Goal: Task Accomplishment & Management: Use online tool/utility

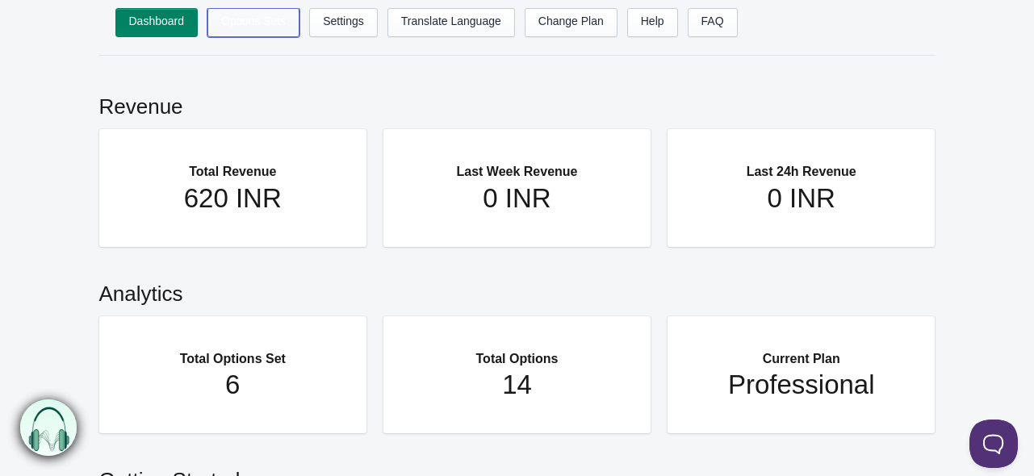
click at [249, 23] on link "Options Sets" at bounding box center [253, 22] width 92 height 29
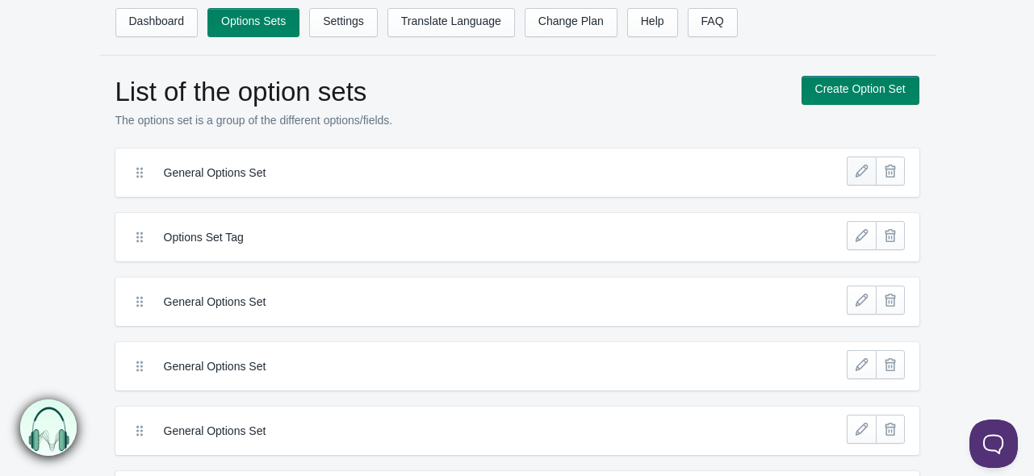
click at [865, 170] on link at bounding box center [861, 171] width 29 height 29
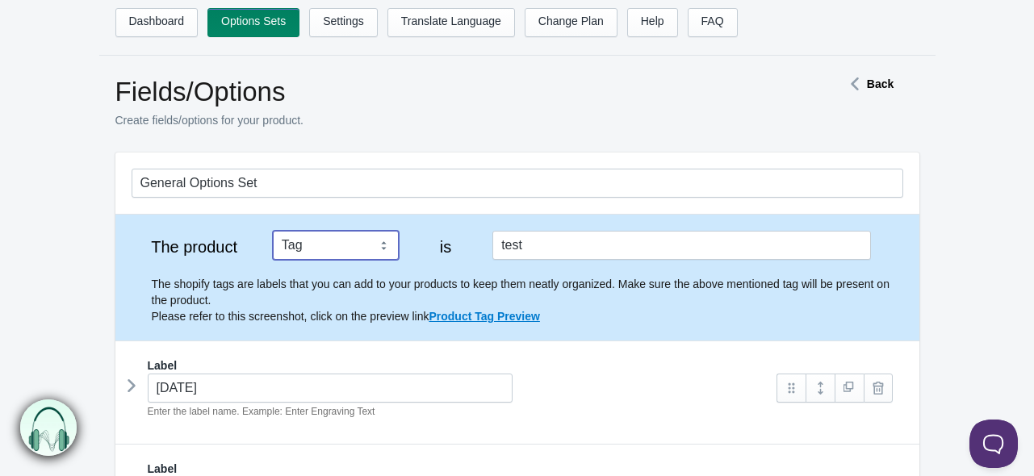
click at [350, 242] on select "Tag Vendor Type URL Handle All Products" at bounding box center [336, 245] width 126 height 29
click at [347, 241] on select "Tag Vendor Type URL Handle All Products" at bounding box center [336, 245] width 126 height 29
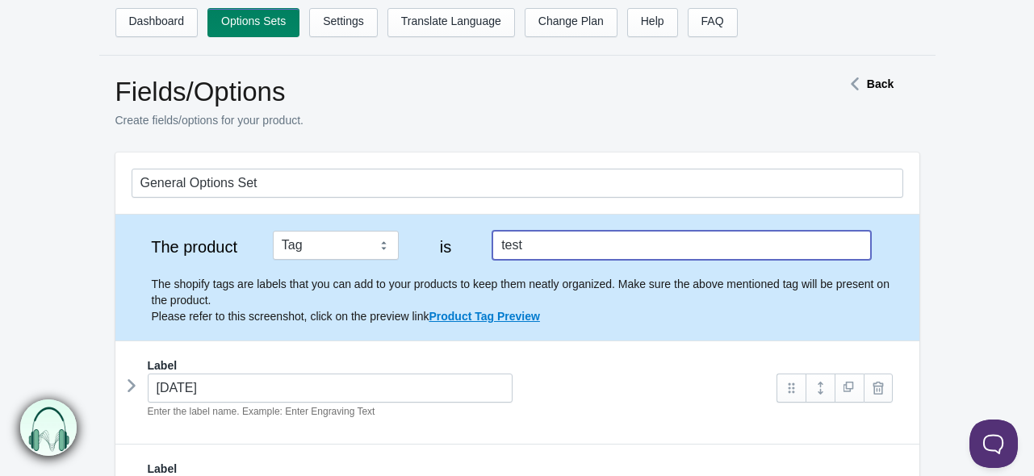
click at [542, 249] on input "test" at bounding box center [681, 245] width 378 height 29
click at [540, 248] on input "test" at bounding box center [681, 245] width 378 height 29
click at [539, 248] on input "test" at bounding box center [681, 245] width 378 height 29
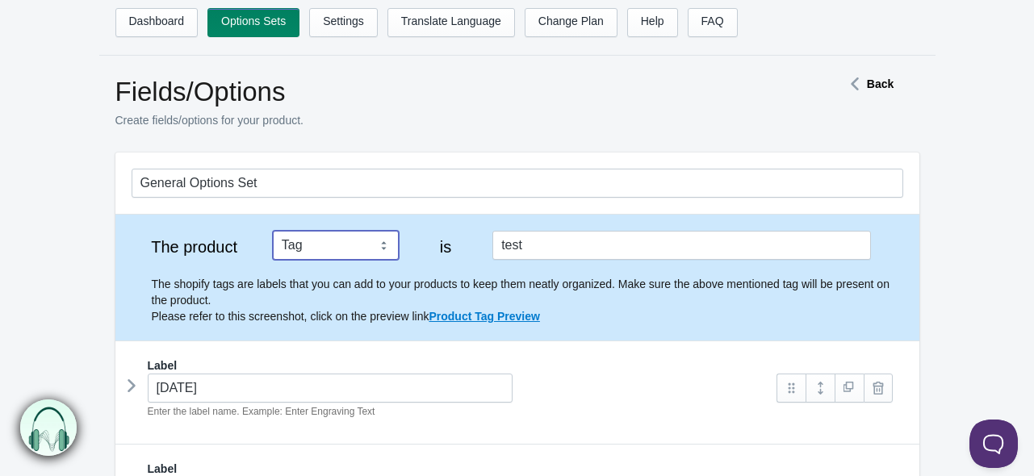
click at [320, 241] on select "Tag Vendor Type URL Handle All Products" at bounding box center [336, 245] width 126 height 29
click at [273, 231] on select "Tag Vendor Type URL Handle All Products" at bounding box center [336, 245] width 126 height 29
click at [311, 242] on select "Tag Vendor Type URL Handle All Products" at bounding box center [336, 245] width 126 height 29
click at [273, 231] on select "Tag Vendor Type URL Handle All Products" at bounding box center [336, 245] width 126 height 29
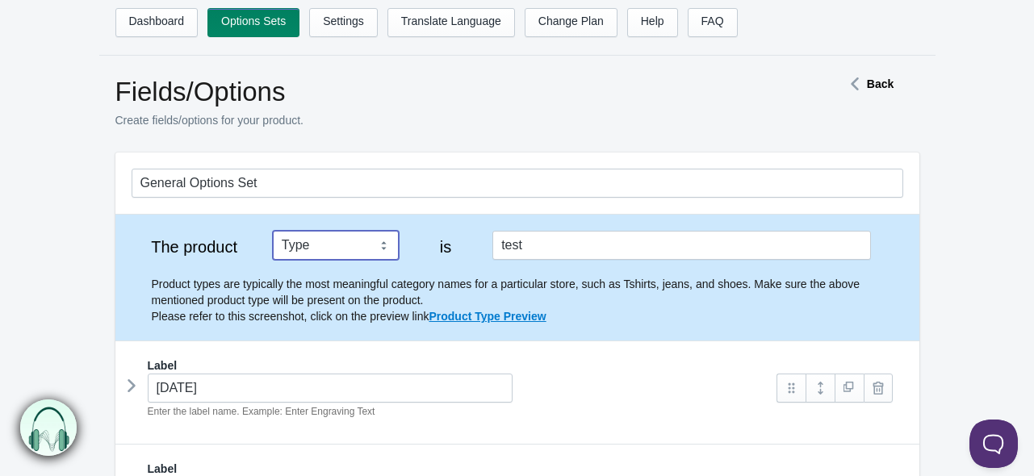
click at [313, 238] on select "Tag Vendor Type URL Handle All Products" at bounding box center [336, 245] width 126 height 29
select select "1"
click at [273, 231] on select "Tag Vendor Type URL Handle All Products" at bounding box center [336, 245] width 126 height 29
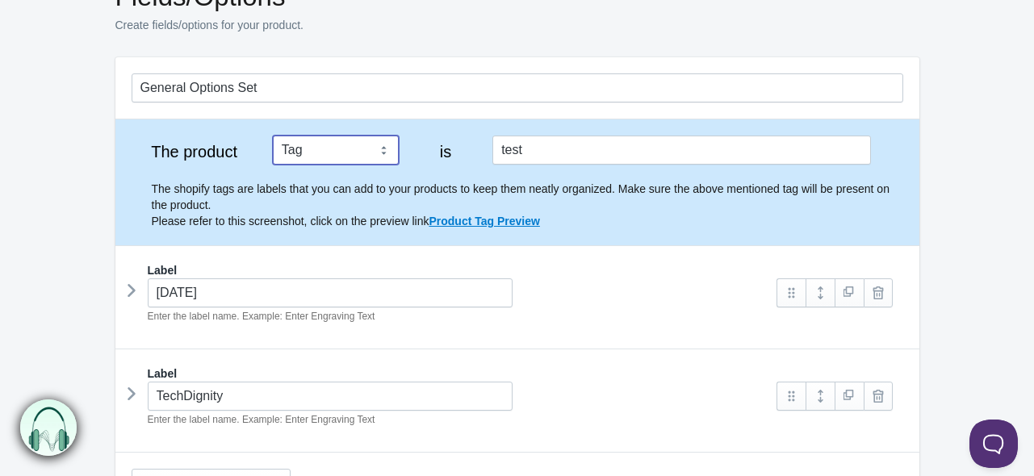
scroll to position [161, 0]
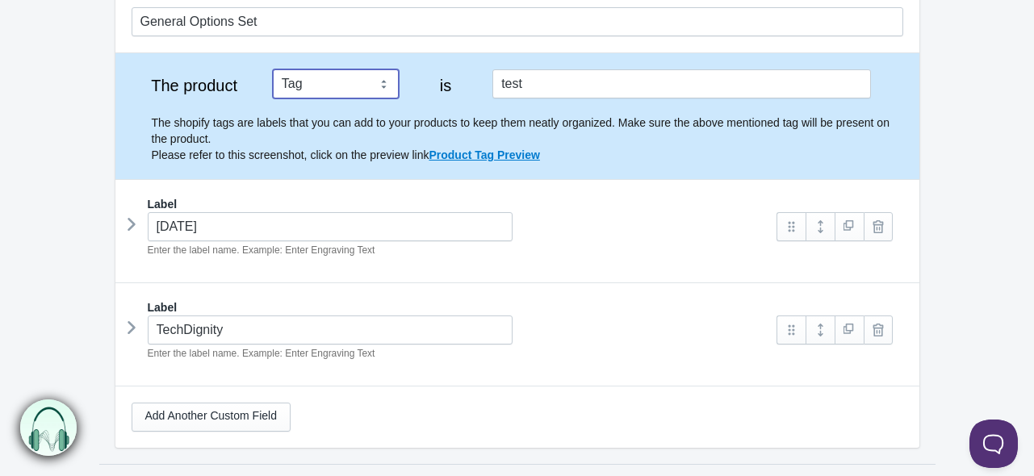
click at [132, 222] on icon at bounding box center [132, 224] width 0 height 24
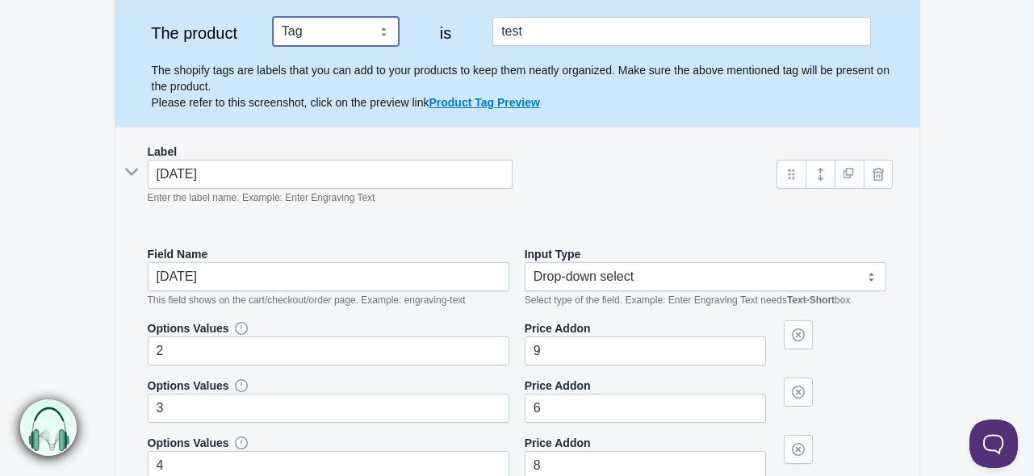
scroll to position [242, 0]
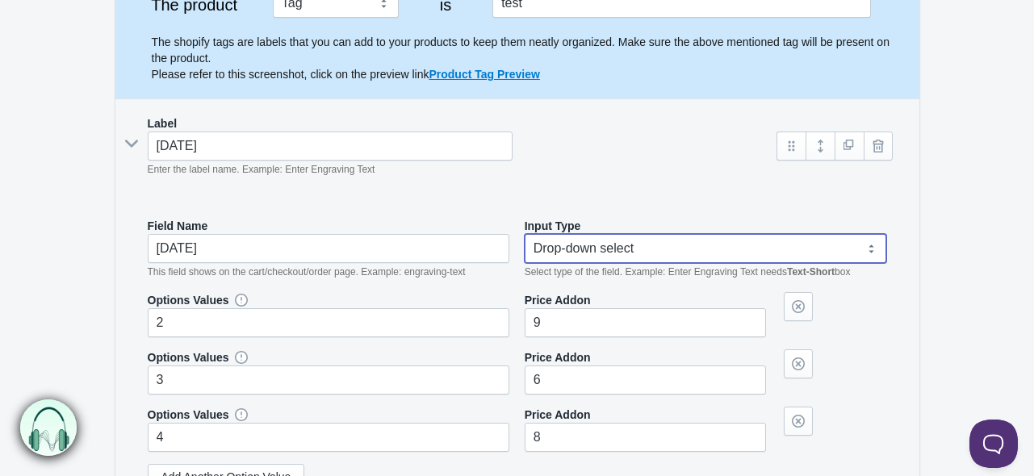
click at [634, 258] on select "Text-Short Text-Long Radio button Drop-down select Image Checkbox Datepicker" at bounding box center [706, 248] width 362 height 29
click at [632, 253] on select "Text-Short Text-Long Radio button Drop-down select Image Checkbox Datepicker" at bounding box center [706, 248] width 362 height 29
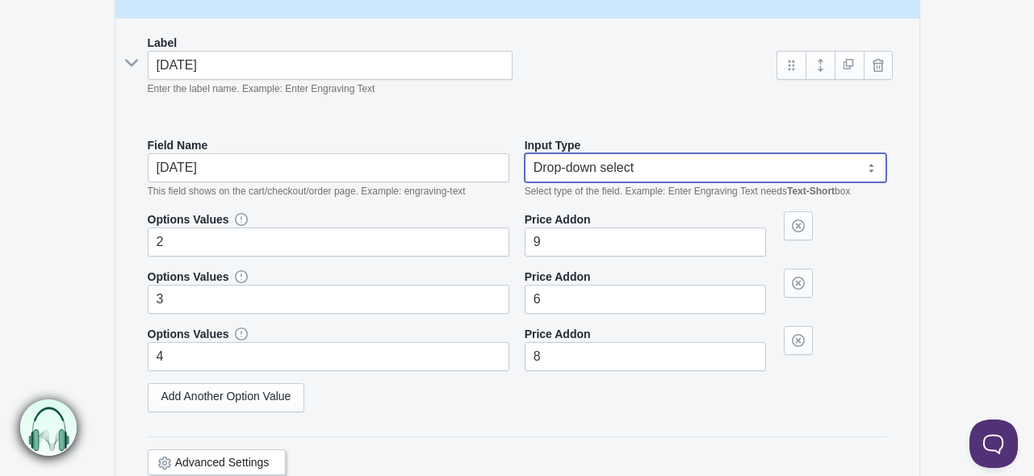
click at [620, 172] on select "Text-Short Text-Long Radio button Drop-down select Image Checkbox Datepicker" at bounding box center [706, 167] width 362 height 29
click at [650, 159] on select "Text-Short Text-Long Radio button Drop-down select Image Checkbox Datepicker" at bounding box center [706, 167] width 362 height 29
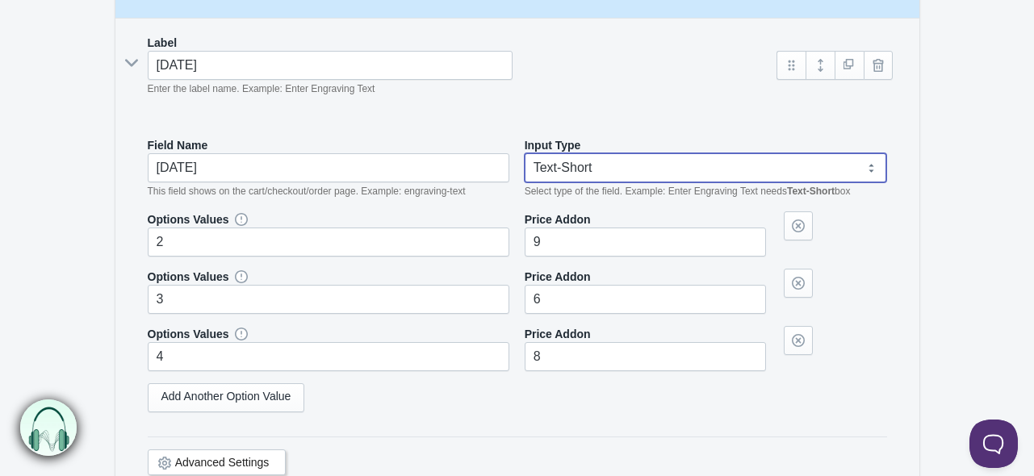
click at [525, 153] on select "Text-Short Text-Long Radio button Drop-down select Image Checkbox Datepicker" at bounding box center [706, 167] width 362 height 29
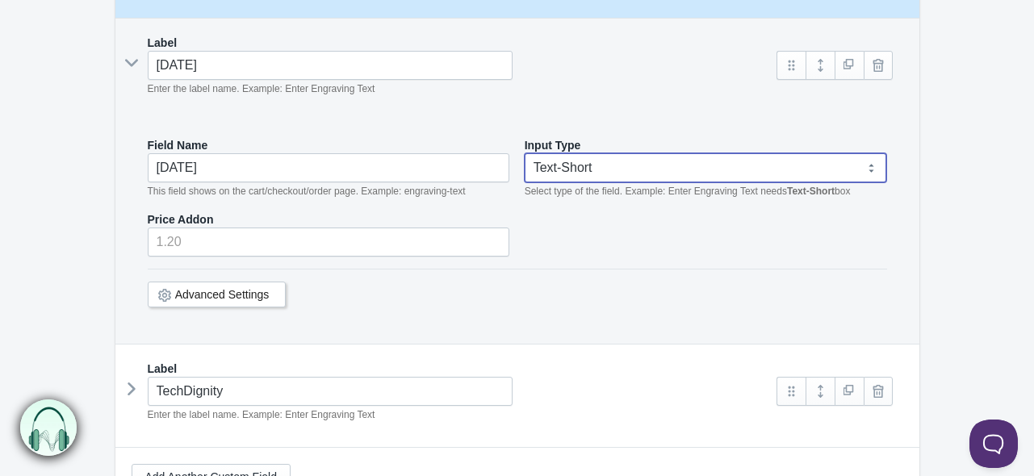
click at [610, 164] on select "Text-Short Text-Long Radio button Drop-down select Image Checkbox Datepicker" at bounding box center [706, 167] width 362 height 29
click at [525, 153] on select "Text-Short Text-Long Radio button Drop-down select Image Checkbox Datepicker" at bounding box center [706, 167] width 362 height 29
click at [606, 162] on select "Text-Short Text-Long Radio button Drop-down select Image Checkbox Datepicker" at bounding box center [706, 167] width 362 height 29
click at [525, 153] on select "Text-Short Text-Long Radio button Drop-down select Image Checkbox Datepicker" at bounding box center [706, 167] width 362 height 29
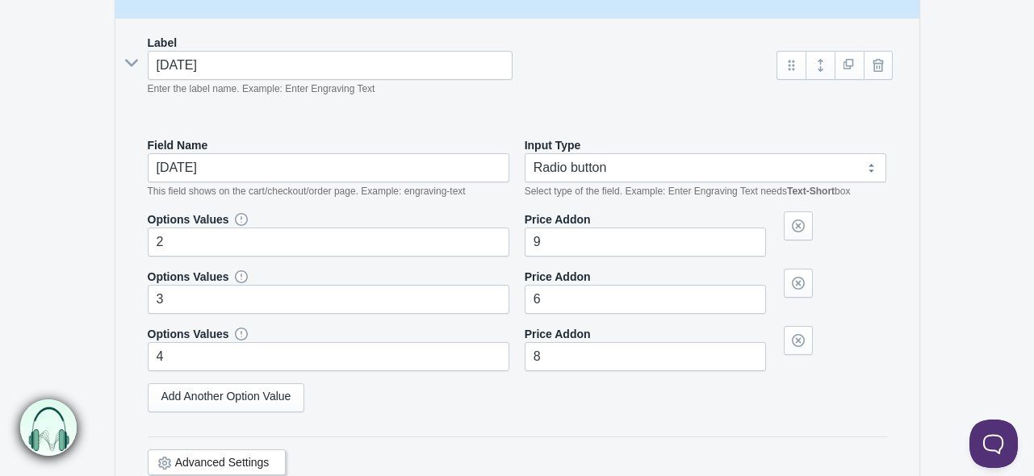
click at [998, 180] on form "General Options Set The product Tag Vendor Type URL Handle All Products is test…" at bounding box center [517, 285] width 1034 height 910
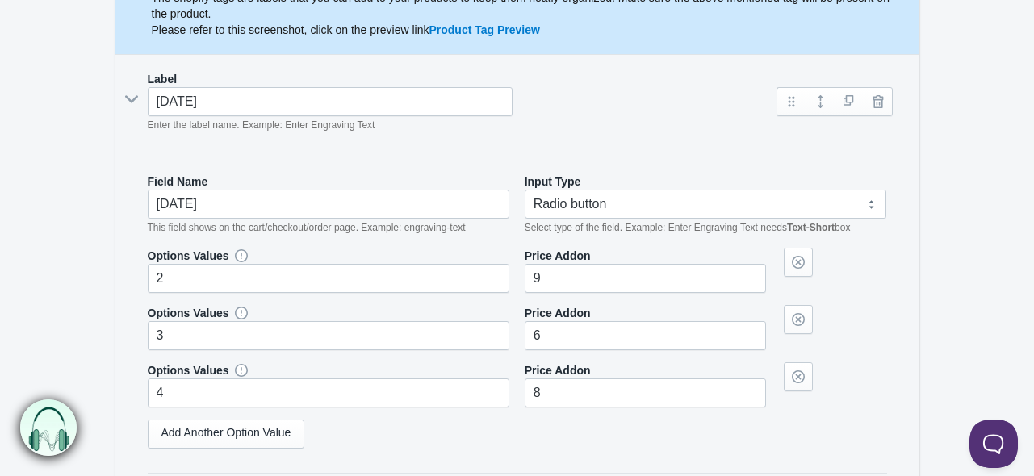
scroll to position [287, 0]
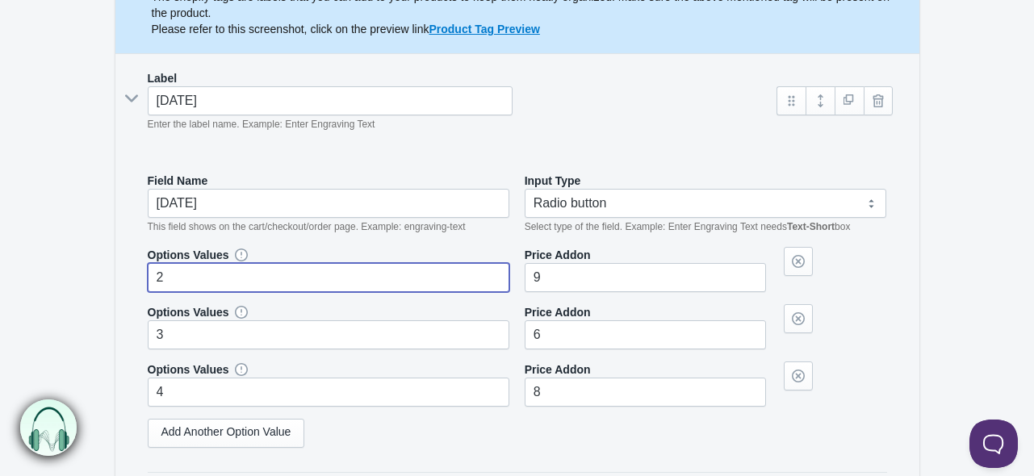
click at [187, 280] on input "2" at bounding box center [329, 277] width 362 height 29
click at [668, 306] on div "Price Addon 6" at bounding box center [645, 326] width 241 height 45
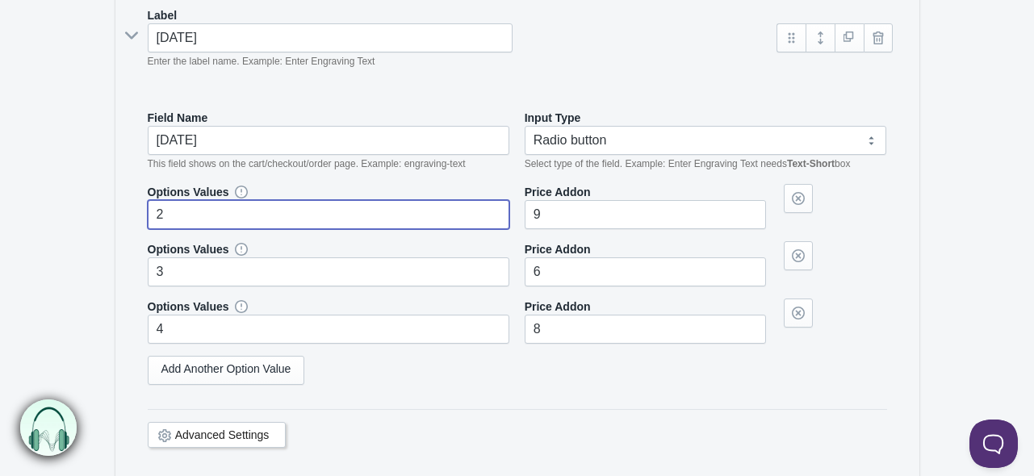
scroll to position [368, 0]
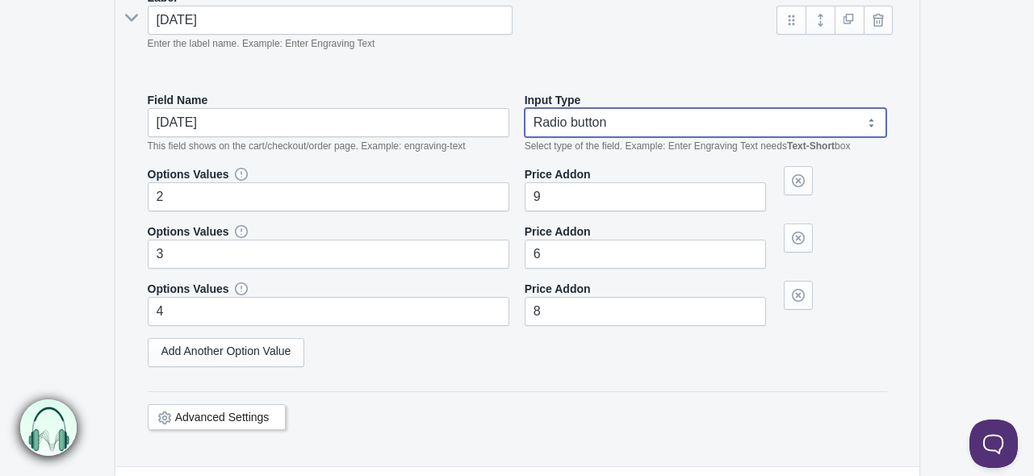
click at [580, 126] on select "Text-Short Text-Long Radio button Drop-down select Image Checkbox Datepicker" at bounding box center [706, 122] width 362 height 29
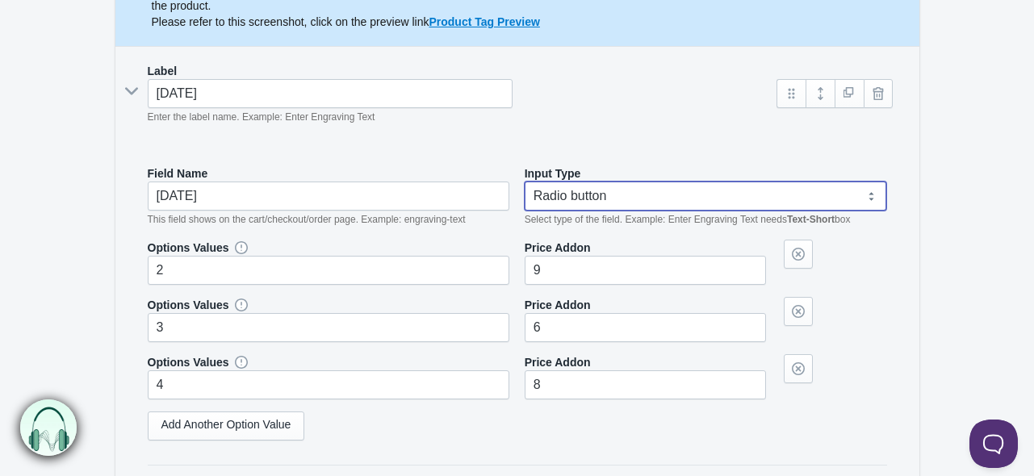
scroll to position [323, 0]
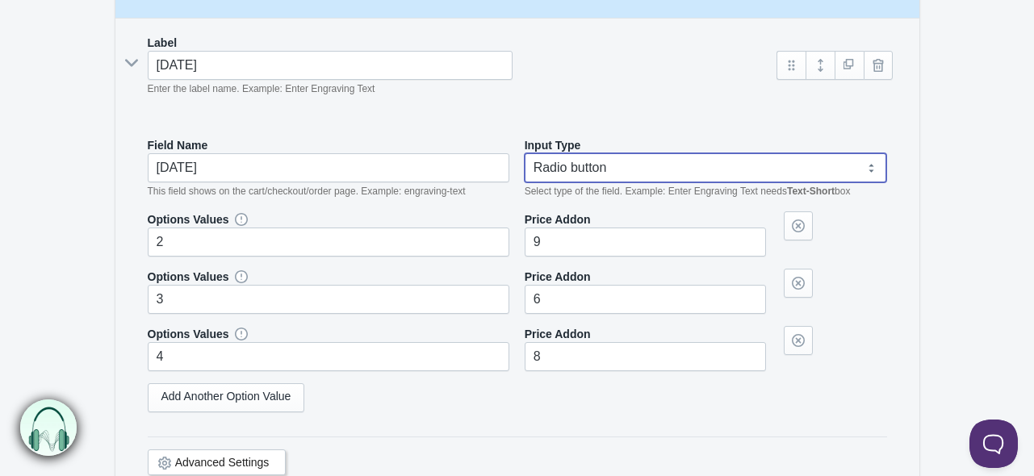
click at [558, 170] on select "Text-Short Text-Long Radio button Drop-down select Image Checkbox Datepicker" at bounding box center [706, 167] width 362 height 29
click at [525, 153] on select "Text-Short Text-Long Radio button Drop-down select Image Checkbox Datepicker" at bounding box center [706, 167] width 362 height 29
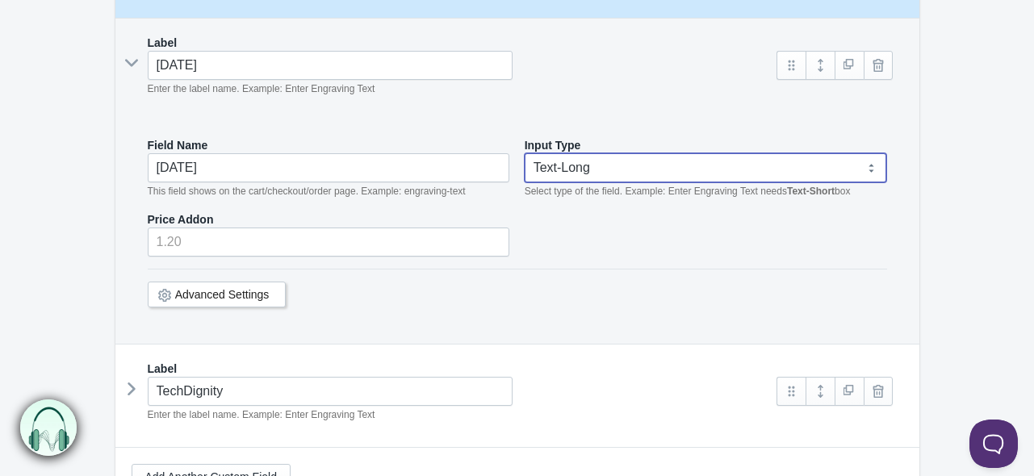
click at [567, 166] on select "Text-Short Text-Long Radio button Drop-down select Image Checkbox Datepicker" at bounding box center [706, 167] width 362 height 29
click at [525, 153] on select "Text-Short Text-Long Radio button Drop-down select Image Checkbox Datepicker" at bounding box center [706, 167] width 362 height 29
click at [585, 175] on select "Text-Short Text-Long Radio button Drop-down select Image Checkbox Datepicker" at bounding box center [706, 167] width 362 height 29
click at [525, 153] on select "Text-Short Text-Long Radio button Drop-down select Image Checkbox Datepicker" at bounding box center [706, 167] width 362 height 29
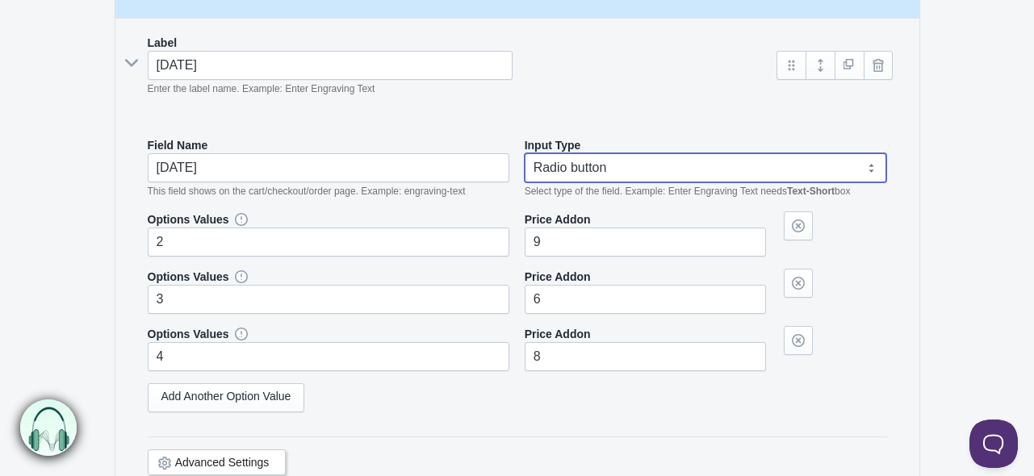
click at [588, 167] on select "Text-Short Text-Long Radio button Drop-down select Image Checkbox Datepicker" at bounding box center [706, 167] width 362 height 29
click at [525, 153] on select "Text-Short Text-Long Radio button Drop-down select Image Checkbox Datepicker" at bounding box center [706, 167] width 362 height 29
click at [591, 169] on select "Text-Short Text-Long Radio button Drop-down select Image Checkbox Datepicker" at bounding box center [706, 167] width 362 height 29
click at [525, 153] on select "Text-Short Text-Long Radio button Drop-down select Image Checkbox Datepicker" at bounding box center [706, 167] width 362 height 29
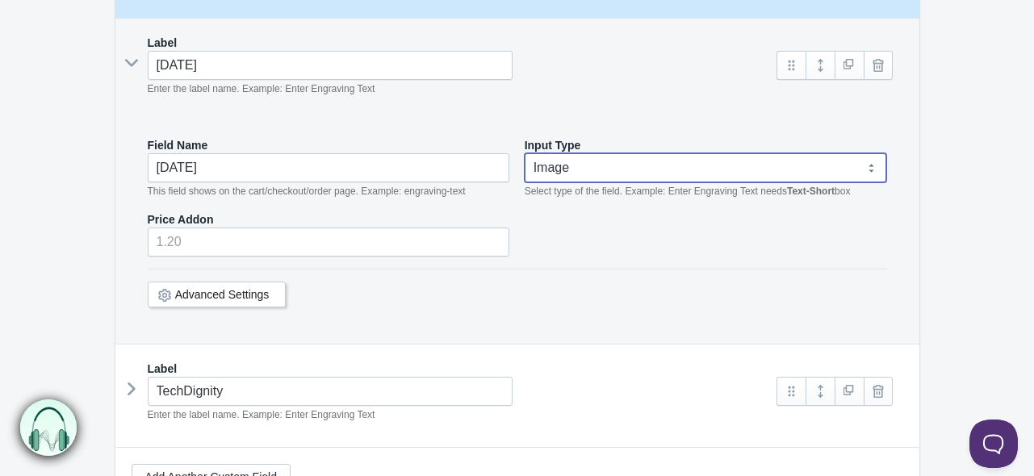
click at [568, 191] on em "Select type of the field. Example: Enter Engraving Text needs Text-Short box" at bounding box center [688, 191] width 326 height 11
click at [570, 177] on select "Text-Short Text-Long Radio button Drop-down select Image Checkbox Datepicker" at bounding box center [706, 167] width 362 height 29
click at [525, 153] on select "Text-Short Text-Long Radio button Drop-down select Image Checkbox Datepicker" at bounding box center [706, 167] width 362 height 29
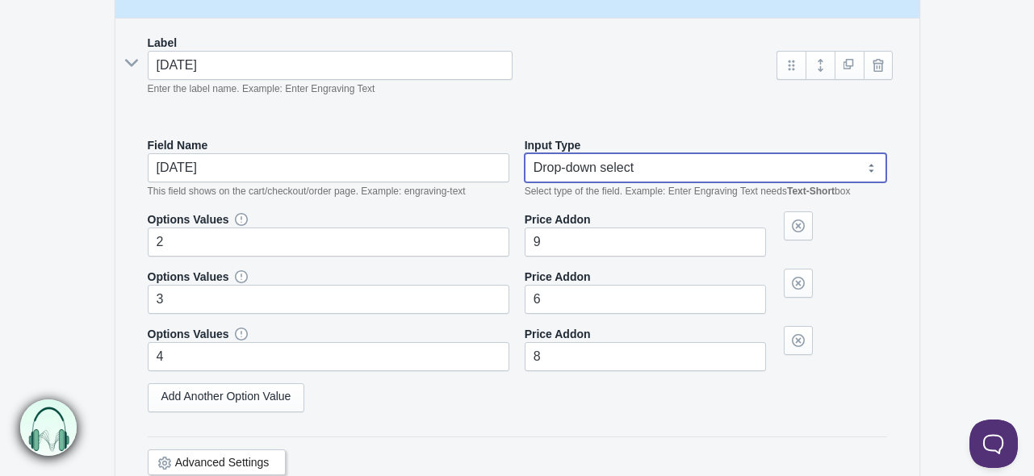
click at [588, 162] on select "Text-Short Text-Long Radio button Drop-down select Image Checkbox Datepicker" at bounding box center [706, 167] width 362 height 29
click at [525, 153] on select "Text-Short Text-Long Radio button Drop-down select Image Checkbox Datepicker" at bounding box center [706, 167] width 362 height 29
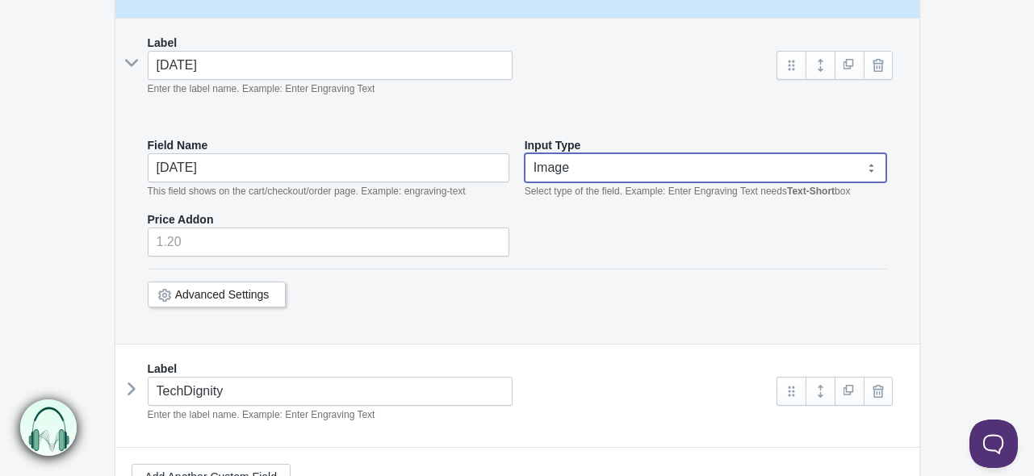
click at [589, 174] on select "Text-Short Text-Long Radio button Drop-down select Image Checkbox Datepicker" at bounding box center [706, 167] width 362 height 29
click at [525, 153] on select "Text-Short Text-Long Radio button Drop-down select Image Checkbox Datepicker" at bounding box center [706, 167] width 362 height 29
click at [596, 186] on em "Select type of the field. Example: Enter Engraving Text needs Text-Short box" at bounding box center [688, 191] width 326 height 11
click at [591, 170] on select "Text-Short Text-Long Radio button Drop-down select Image Checkbox Datepicker" at bounding box center [706, 167] width 362 height 29
click at [525, 153] on select "Text-Short Text-Long Radio button Drop-down select Image Checkbox Datepicker" at bounding box center [706, 167] width 362 height 29
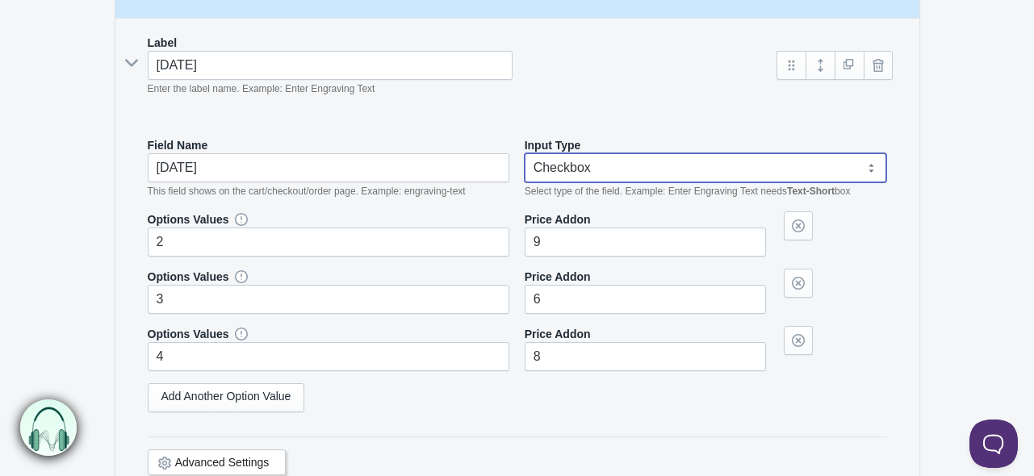
click at [589, 167] on select "Text-Short Text-Long Radio button Drop-down select Image Checkbox Datepicker" at bounding box center [706, 167] width 362 height 29
click at [525, 153] on select "Text-Short Text-Long Radio button Drop-down select Image Checkbox Datepicker" at bounding box center [706, 167] width 362 height 29
click at [614, 164] on select "Text-Short Text-Long Radio button Drop-down select Image Checkbox Datepicker" at bounding box center [706, 167] width 362 height 29
click at [525, 153] on select "Text-Short Text-Long Radio button Drop-down select Image Checkbox Datepicker" at bounding box center [706, 167] width 362 height 29
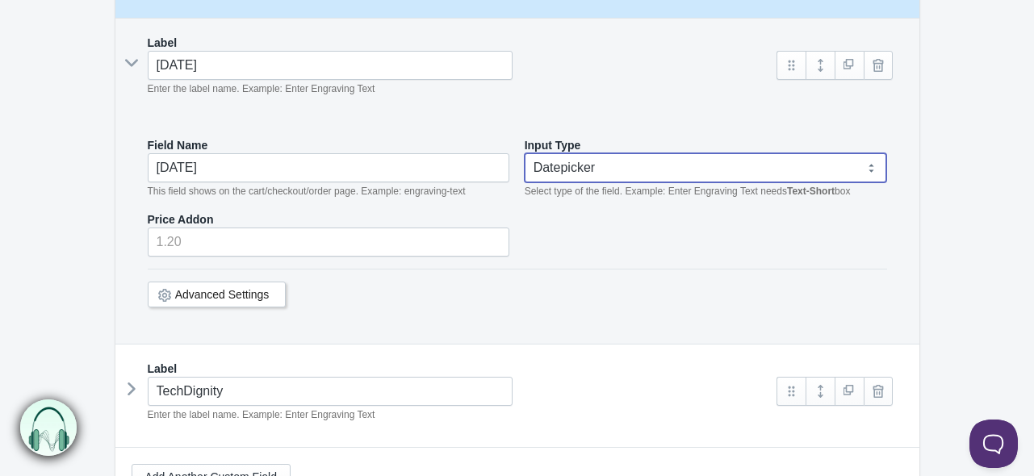
click at [607, 167] on select "Text-Short Text-Long Radio button Drop-down select Image Checkbox Datepicker" at bounding box center [706, 167] width 362 height 29
select select "3"
click at [525, 153] on select "Text-Short Text-Long Radio button Drop-down select Image Checkbox Datepicker" at bounding box center [706, 167] width 362 height 29
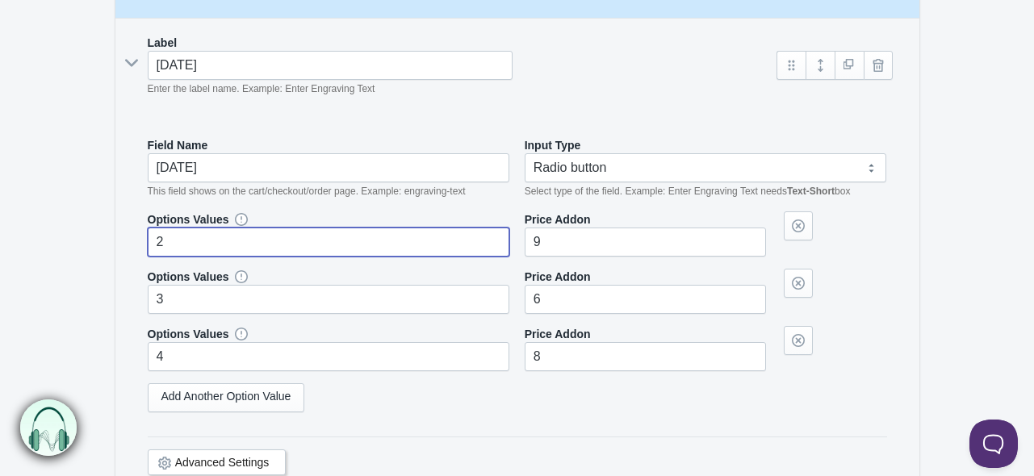
click at [245, 239] on input "2" at bounding box center [329, 242] width 362 height 29
paste input "{"name":"Sadhana","age":[DEMOGRAPHIC_DATA],"skills":["Laravel","PHP","JavaScrip…"
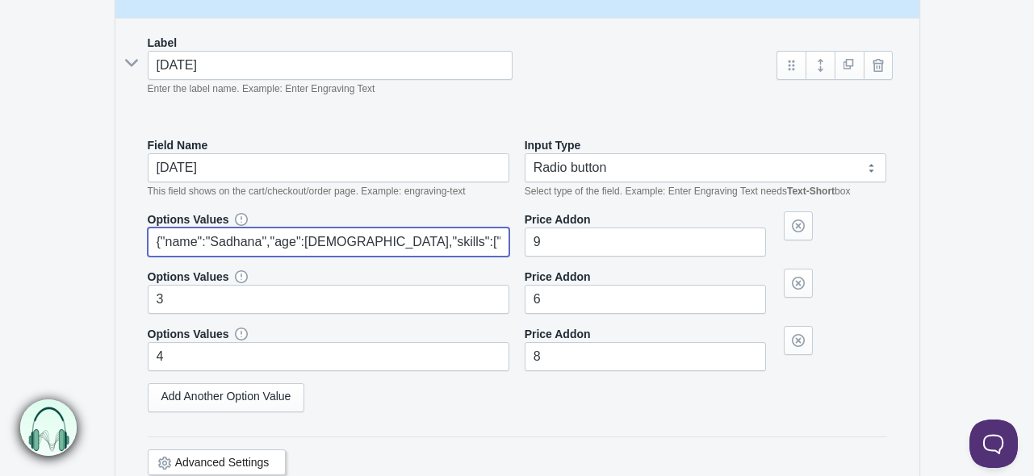
drag, startPoint x: 178, startPoint y: 243, endPoint x: 128, endPoint y: 247, distance: 50.2
click at [128, 247] on div "Label [DATE] Enter the label name. Example: Enter Engraving Text Field Name" at bounding box center [517, 266] width 804 height 494
click at [208, 246] on input "{"name":"Sadhana","age":[DEMOGRAPHIC_DATA],"skills":["Laravel","PHP","JavaScrip…" at bounding box center [329, 242] width 362 height 29
drag, startPoint x: 264, startPoint y: 241, endPoint x: 497, endPoint y: 241, distance: 233.3
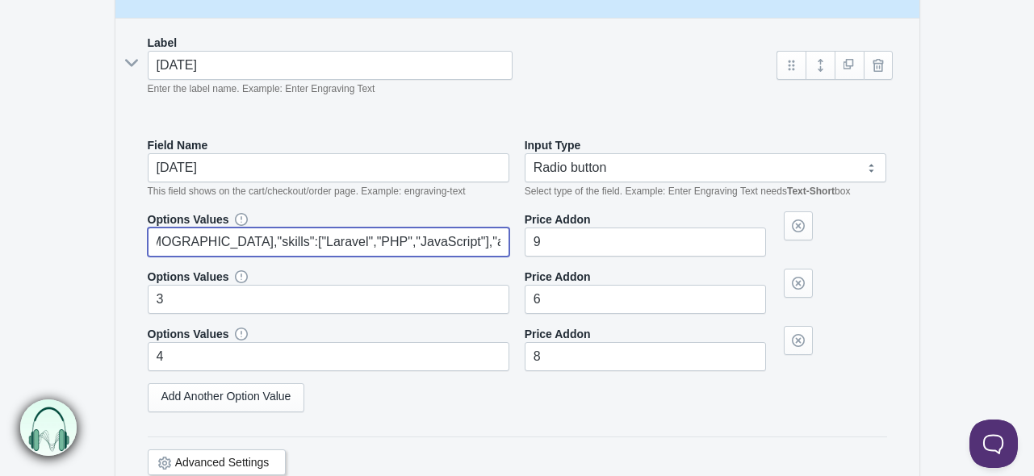
click at [497, 241] on input "{"name":"Sadhana","age":[DEMOGRAPHIC_DATA],"skills":["Laravel","PHP","JavaScrip…" at bounding box center [329, 242] width 362 height 29
click at [233, 245] on input "{"value":"2"}" at bounding box center [329, 242] width 362 height 29
type input "2"
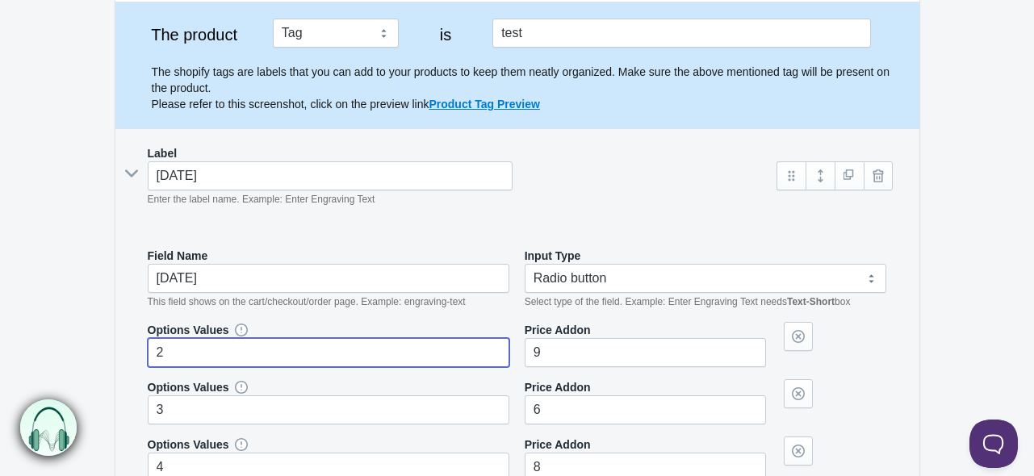
scroll to position [161, 0]
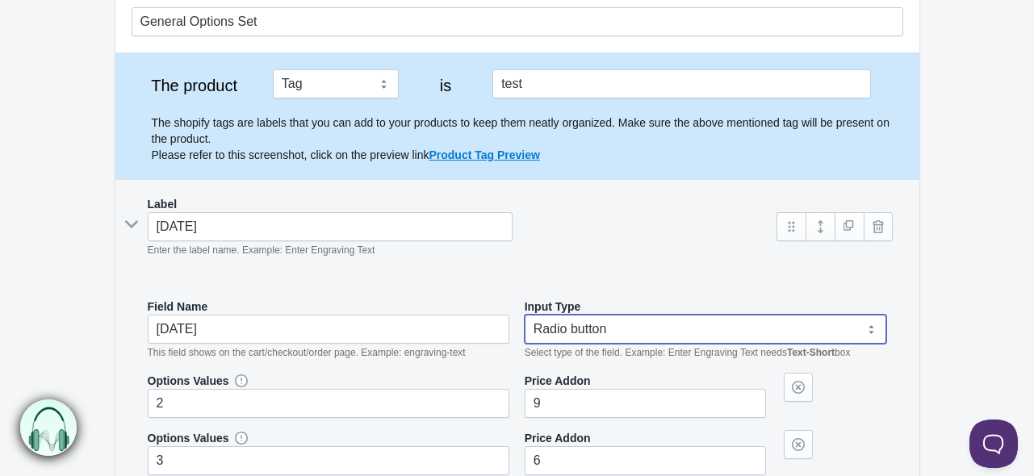
click at [643, 322] on select "Text-Short Text-Long Radio button Drop-down select Image Checkbox Datepicker" at bounding box center [706, 329] width 362 height 29
select select "1"
click at [525, 315] on select "Text-Short Text-Long Radio button Drop-down select Image Checkbox Datepicker" at bounding box center [706, 329] width 362 height 29
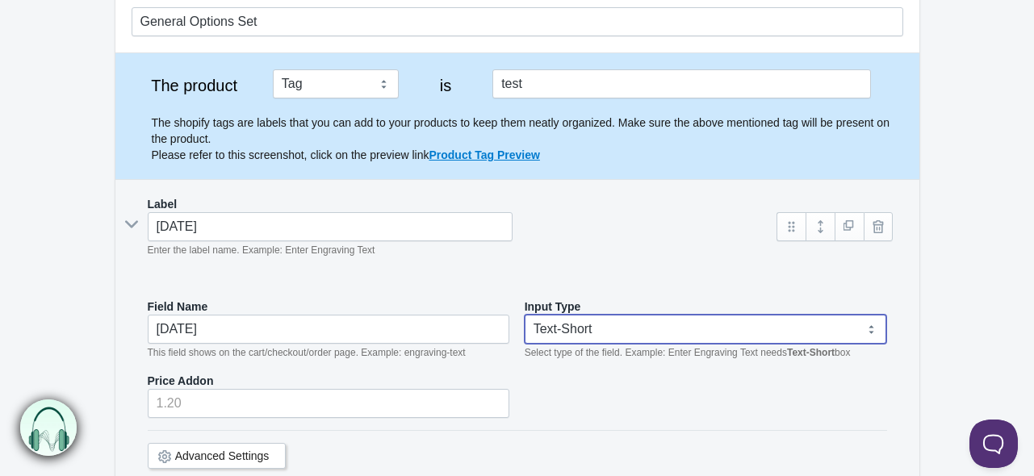
click at [549, 325] on select "Text-Short Text-Long Radio button Drop-down select Image Checkbox Datepicker" at bounding box center [706, 329] width 362 height 29
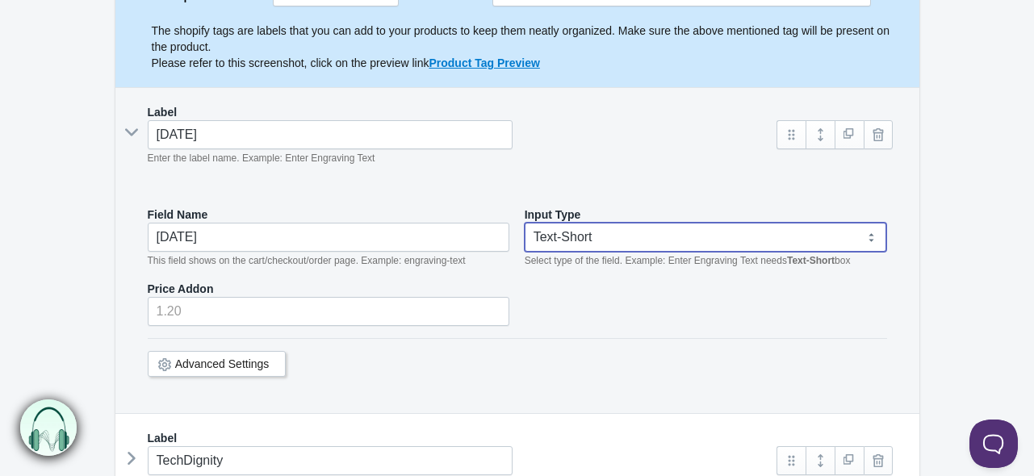
scroll to position [323, 0]
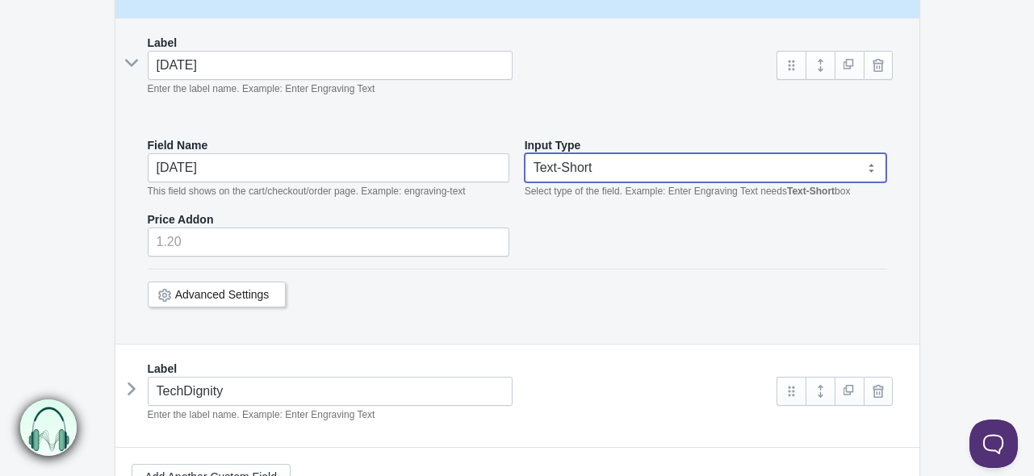
click at [242, 292] on link "Advanced Settings" at bounding box center [222, 294] width 94 height 13
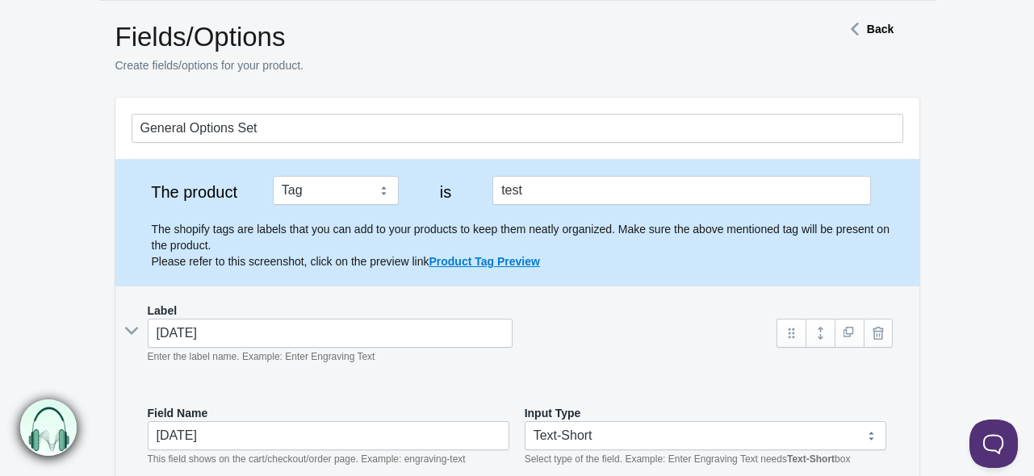
scroll to position [0, 0]
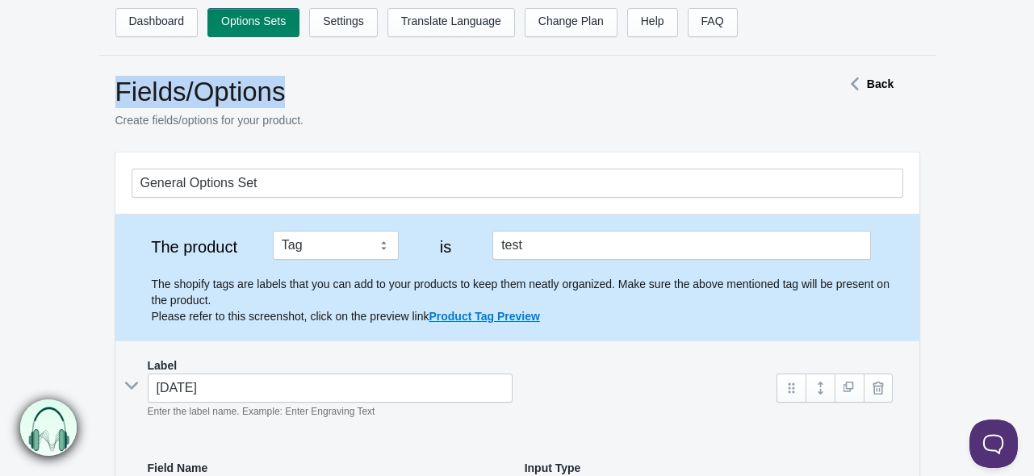
drag, startPoint x: 116, startPoint y: 93, endPoint x: 330, endPoint y: 98, distance: 214.0
click at [330, 98] on h1 "Fields/Options" at bounding box center [450, 92] width 670 height 32
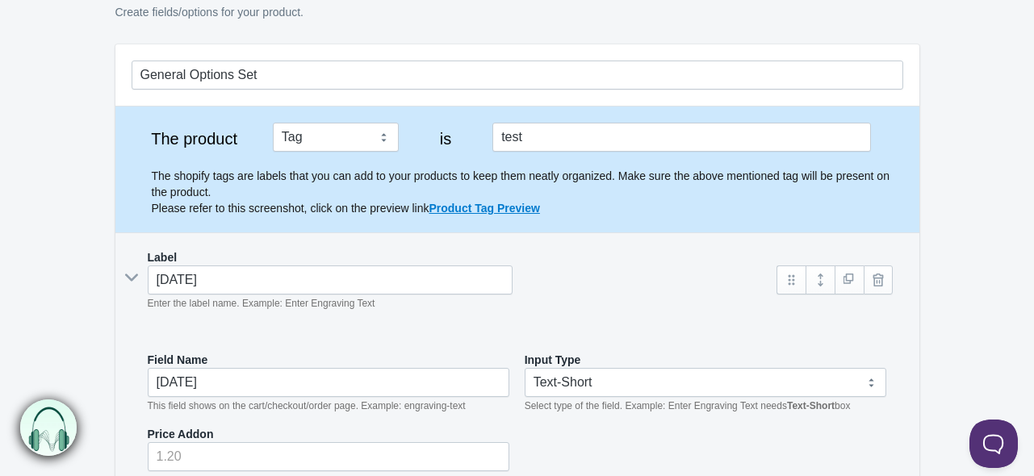
scroll to position [242, 0]
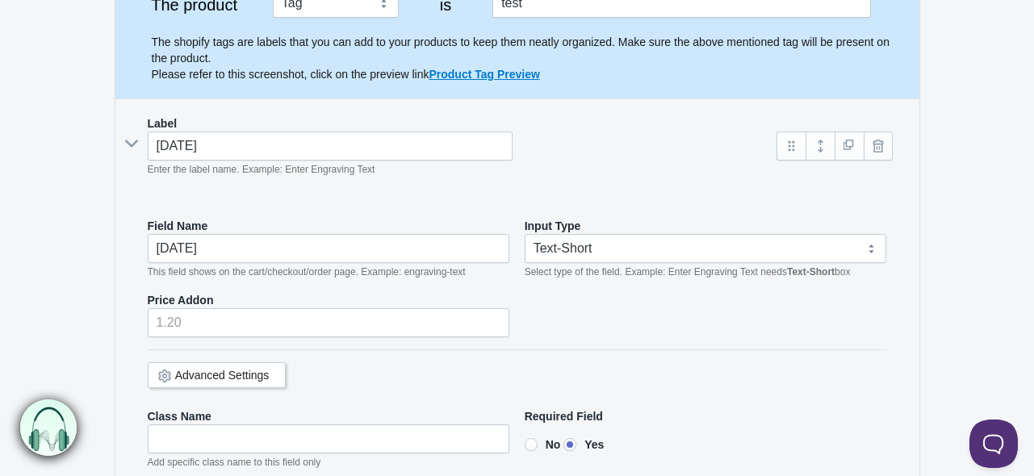
click at [44, 173] on form "General Options Set The product Tag Vendor Type URL Handle All Products is test…" at bounding box center [517, 355] width 1034 height 890
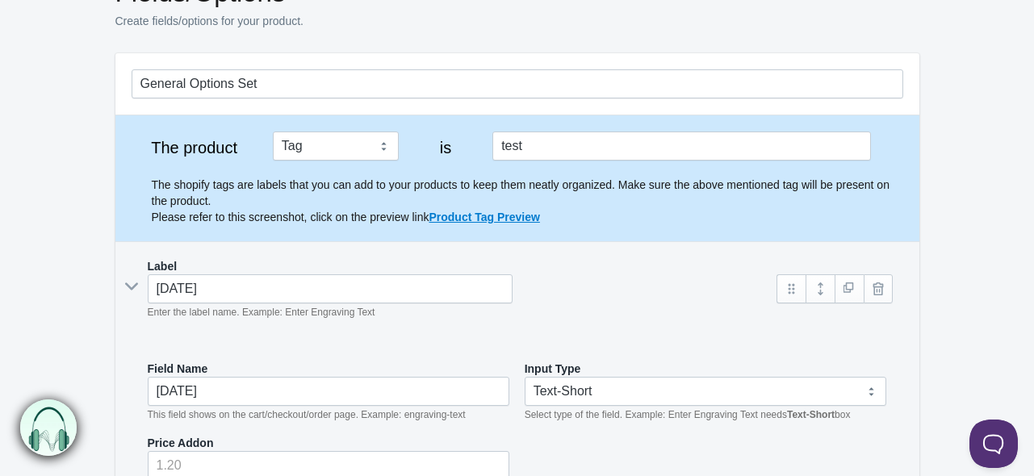
scroll to position [0, 0]
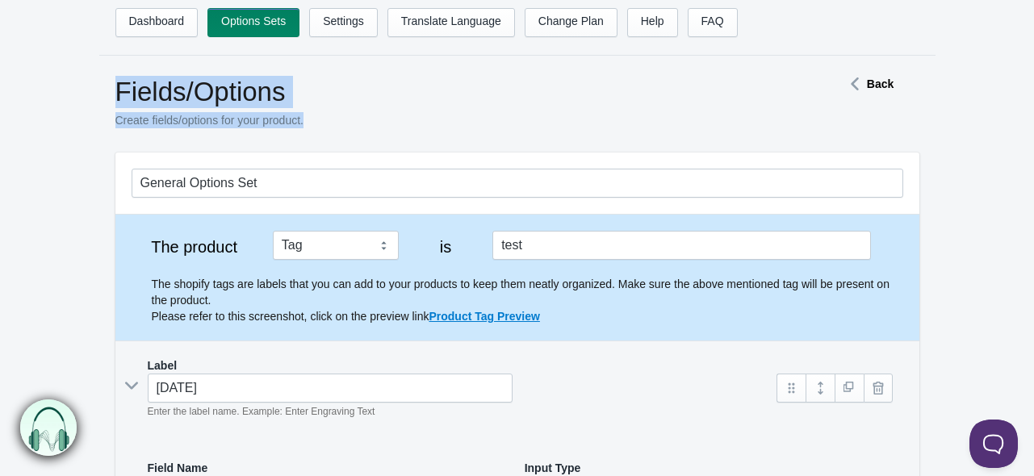
drag, startPoint x: 324, startPoint y: 109, endPoint x: 110, endPoint y: 87, distance: 215.1
click at [110, 87] on div "Fields/Options Create fields/options for your product. Back" at bounding box center [517, 112] width 836 height 73
click at [430, 95] on h1 "Fields/Options" at bounding box center [450, 92] width 670 height 32
click at [171, 115] on p "Create fields/options for your product." at bounding box center [450, 120] width 670 height 16
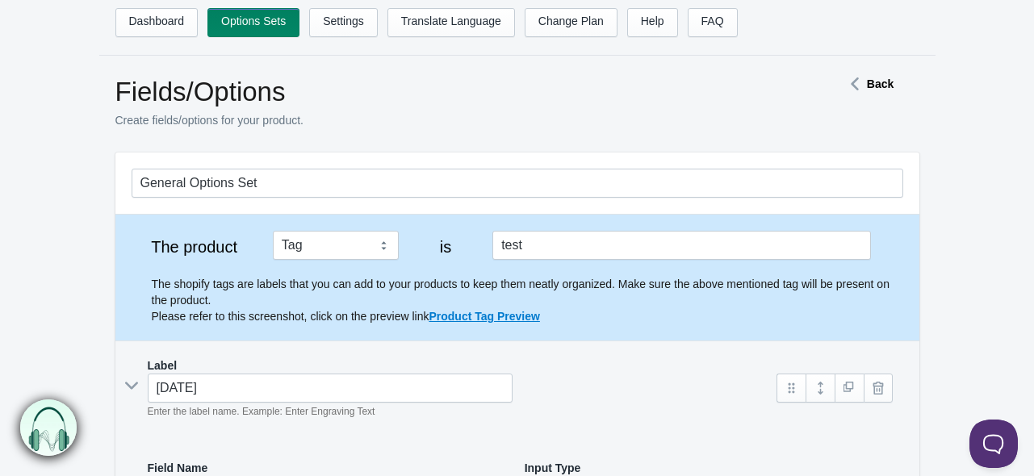
click at [397, 112] on div "Fields/Options Create fields/options for your product." at bounding box center [450, 112] width 670 height 73
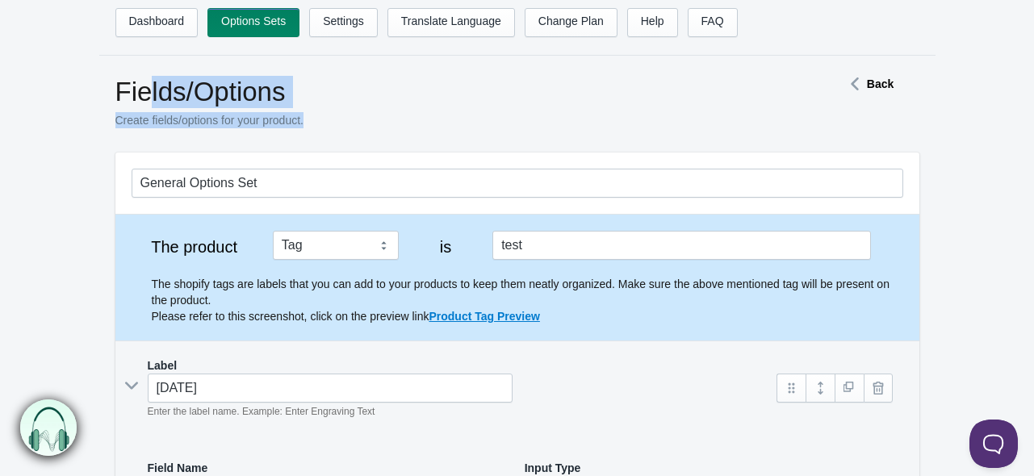
drag, startPoint x: 345, startPoint y: 117, endPoint x: 149, endPoint y: 86, distance: 198.7
click at [149, 86] on div "Fields/Options Create fields/options for your product." at bounding box center [450, 112] width 670 height 73
click at [523, 109] on div "Fields/Options Create fields/options for your product." at bounding box center [450, 112] width 670 height 73
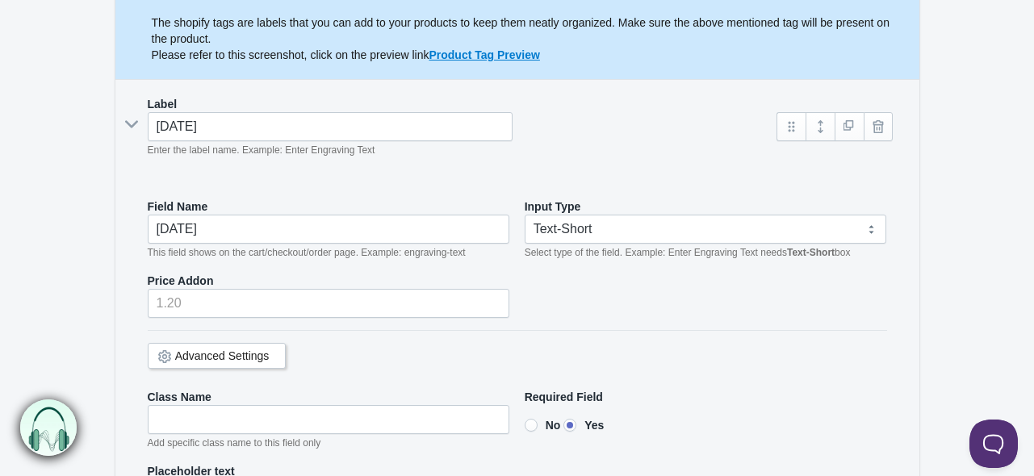
scroll to position [323, 0]
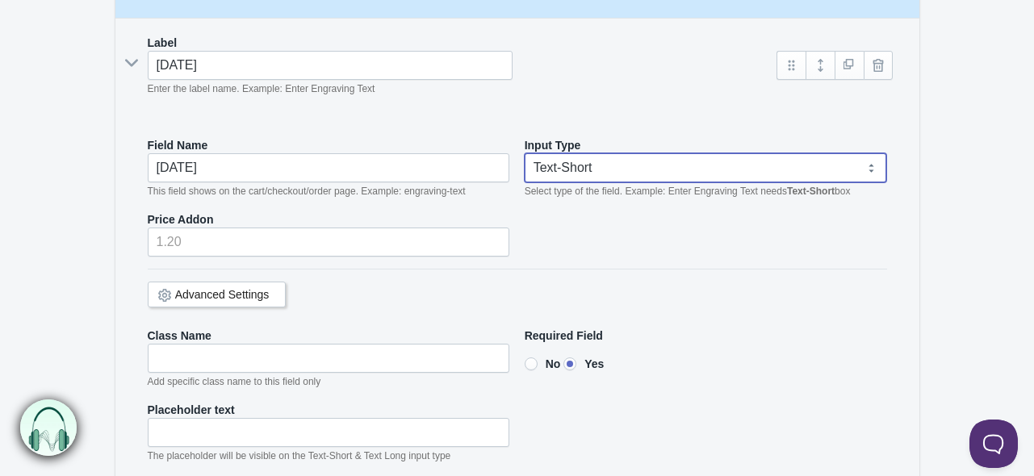
click at [551, 164] on select "Text-Short Text-Long Radio button Drop-down select Image Checkbox Datepicker" at bounding box center [706, 167] width 362 height 29
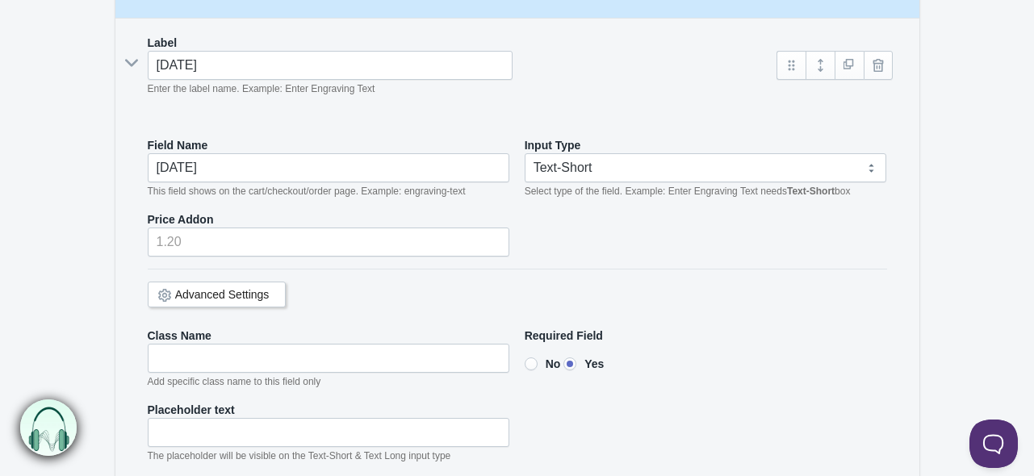
click at [987, 191] on form "General Options Set The product Tag Vendor Type URL Handle All Products is test…" at bounding box center [517, 275] width 1034 height 890
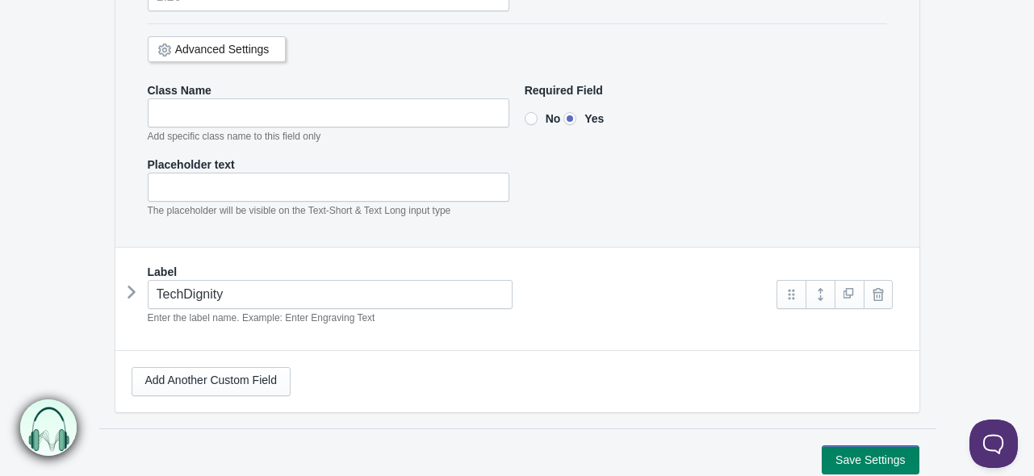
scroll to position [646, 0]
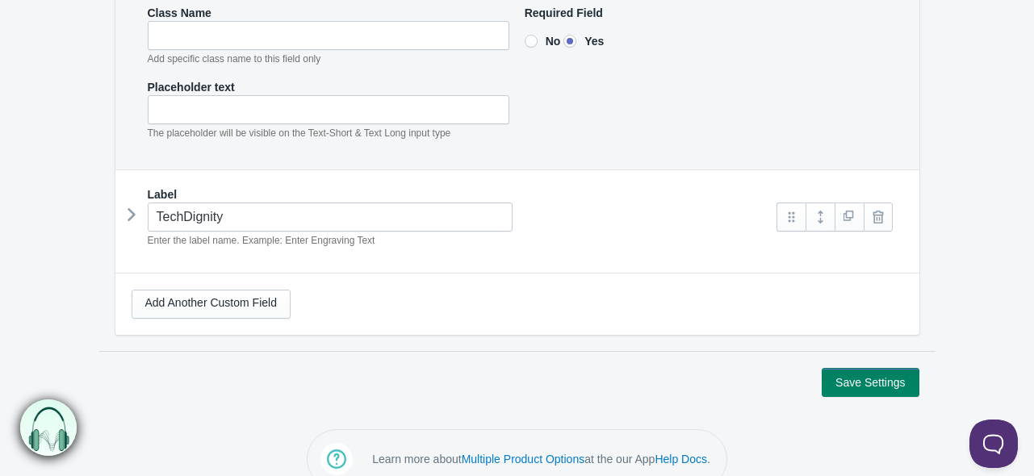
click at [132, 216] on icon at bounding box center [132, 215] width 0 height 24
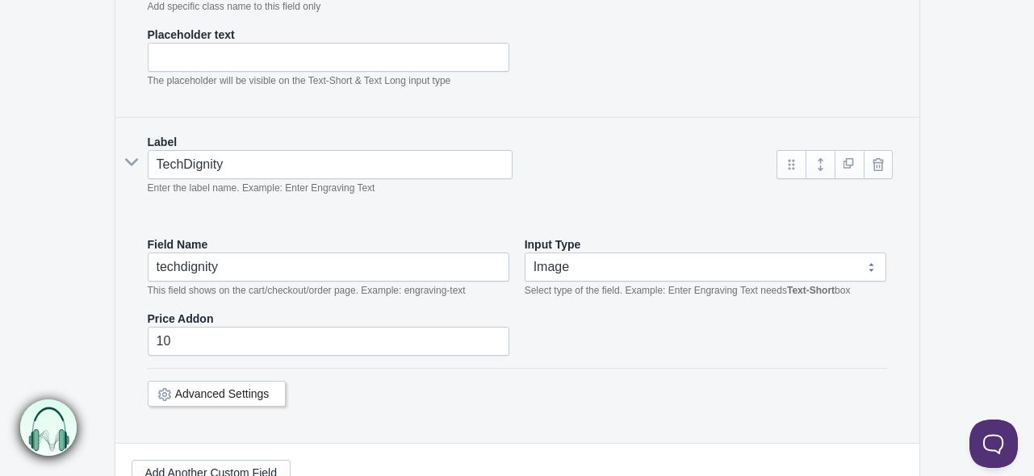
scroll to position [727, 0]
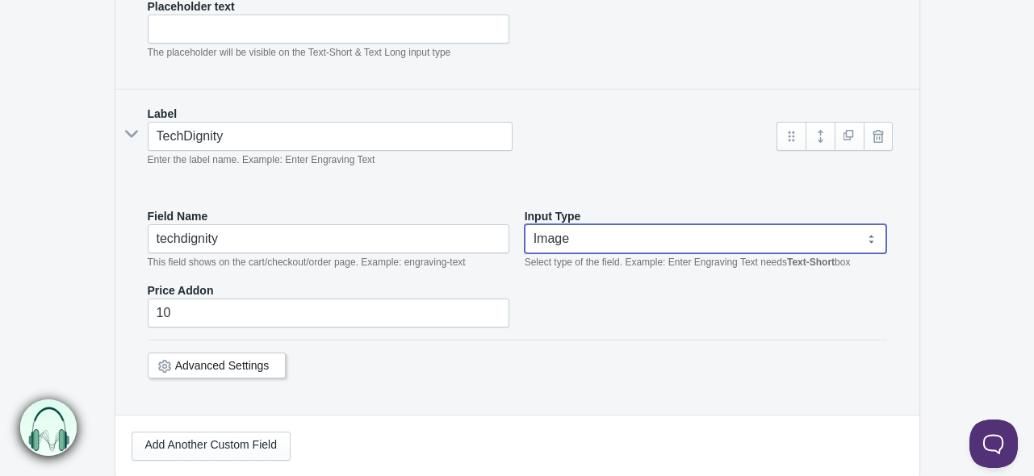
click at [586, 237] on select "Text-Short Text-Long Radio button Drop-down select Image Checkbox Datepicker" at bounding box center [706, 238] width 362 height 29
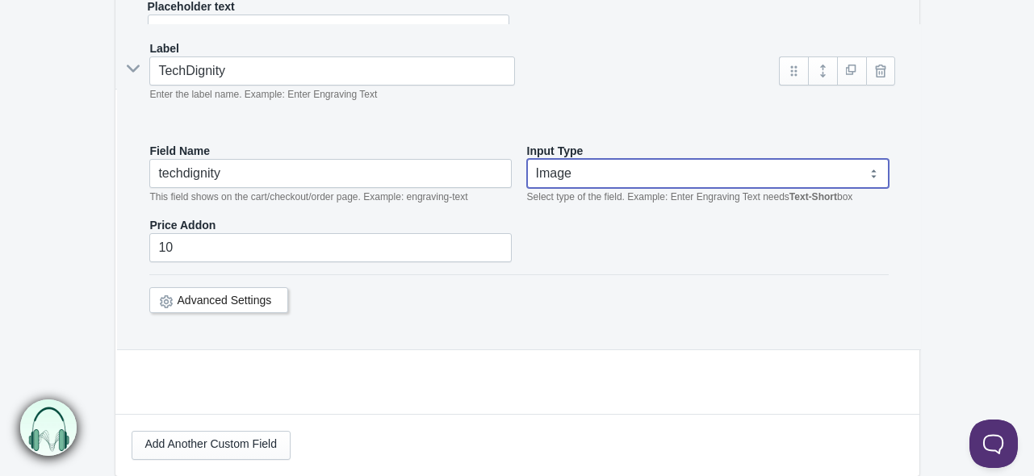
scroll to position [663, 0]
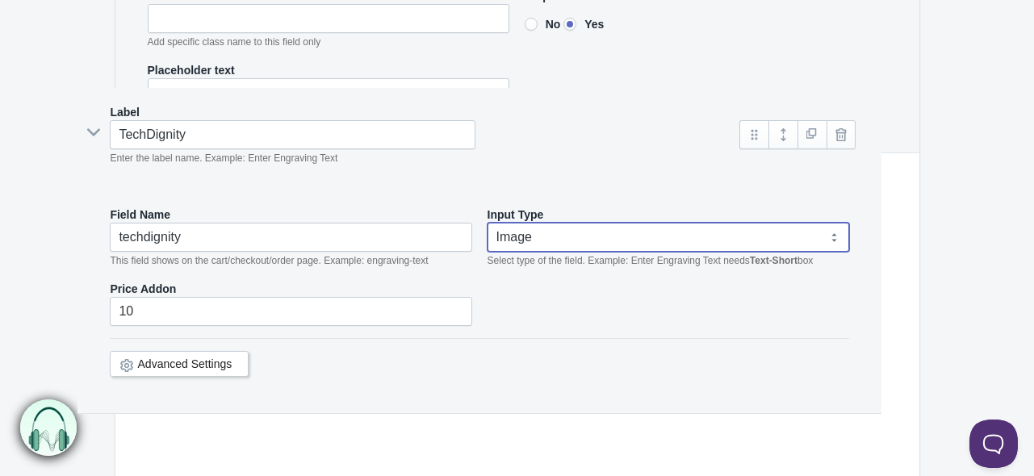
drag, startPoint x: 144, startPoint y: 289, endPoint x: 107, endPoint y: 289, distance: 37.1
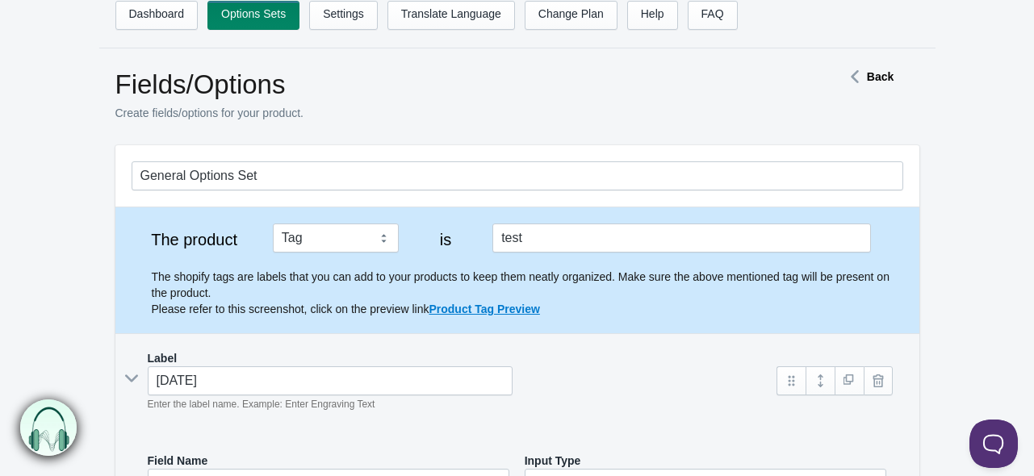
scroll to position [6, 0]
